Goal: Task Accomplishment & Management: Complete application form

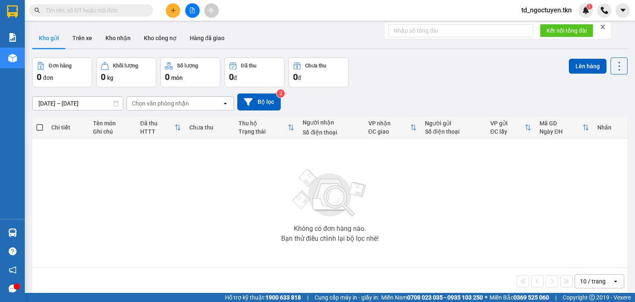
click at [101, 14] on input "text" at bounding box center [94, 10] width 98 height 9
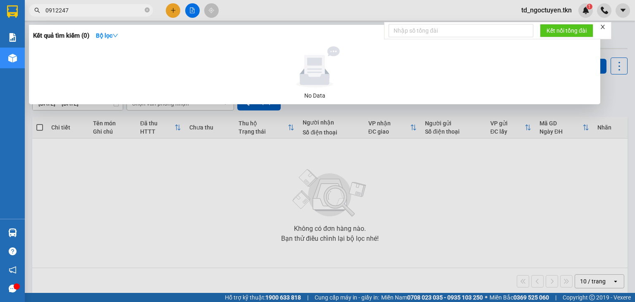
type input "0912247"
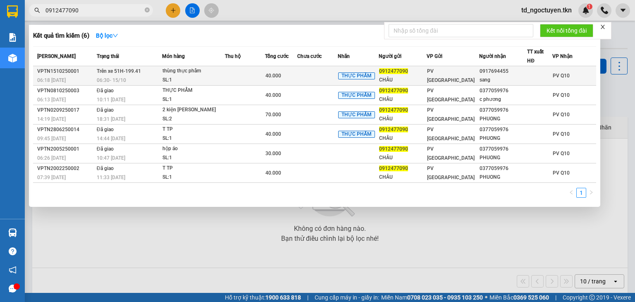
type input "0912477090"
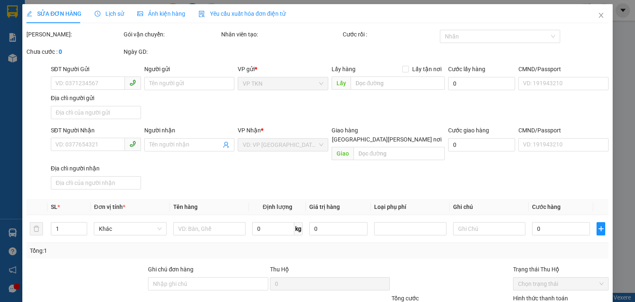
type input "0912477090"
type input "CHÂU"
type input "0917694455"
type input "sang"
type input "40.000"
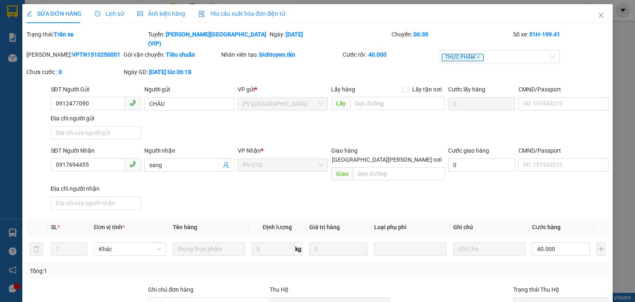
click at [112, 14] on span "Lịch sử" at bounding box center [109, 13] width 29 height 7
